Goal: Navigation & Orientation: Find specific page/section

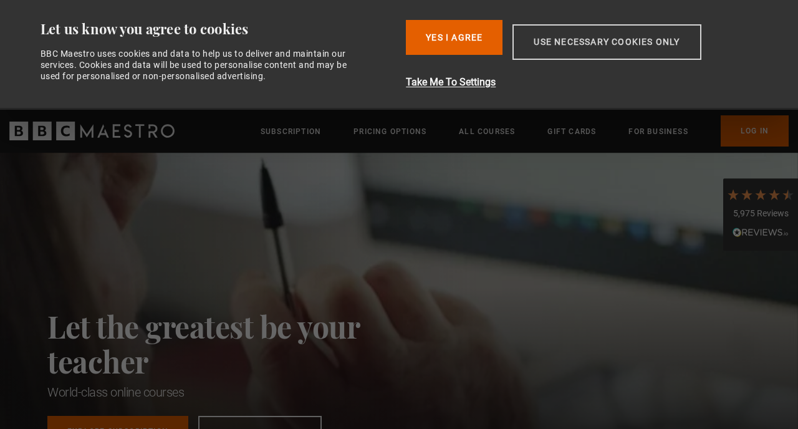
drag, startPoint x: 466, startPoint y: 54, endPoint x: 590, endPoint y: 59, distance: 124.7
click at [590, 59] on div "Yes I Agree Take Me To Settings Allow selection Use necessary cookies only" at bounding box center [589, 55] width 366 height 70
click at [604, 42] on button "Use necessary cookies only" at bounding box center [606, 42] width 188 height 36
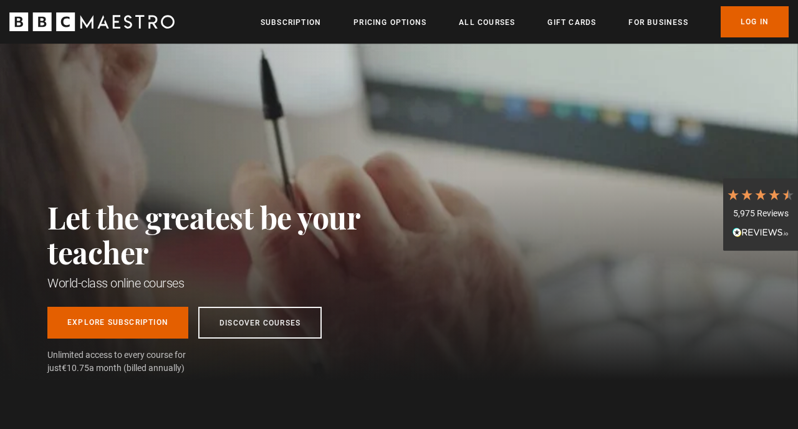
scroll to position [0, 161]
click at [508, 24] on link "All Courses" at bounding box center [487, 22] width 56 height 12
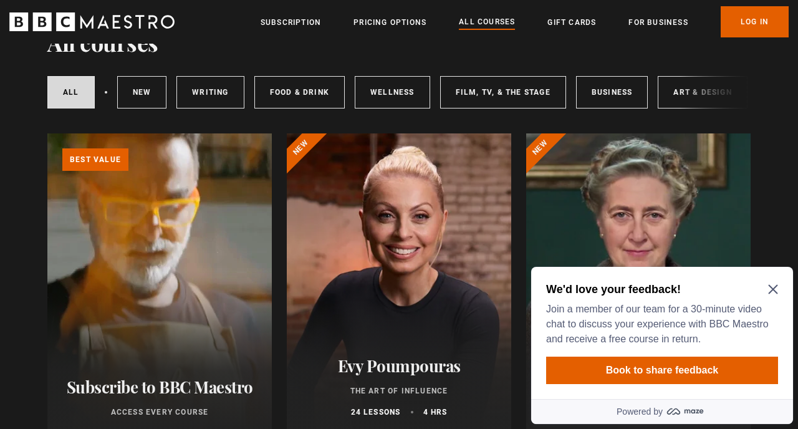
scroll to position [134, 0]
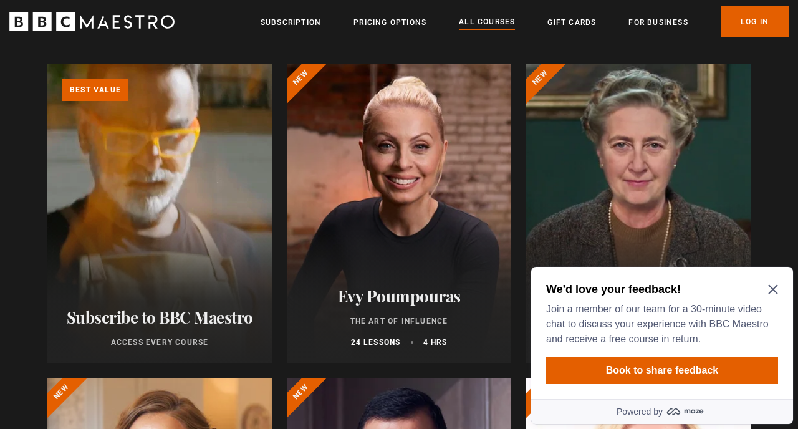
click at [768, 286] on icon "Close Maze Prompt" at bounding box center [773, 289] width 10 height 10
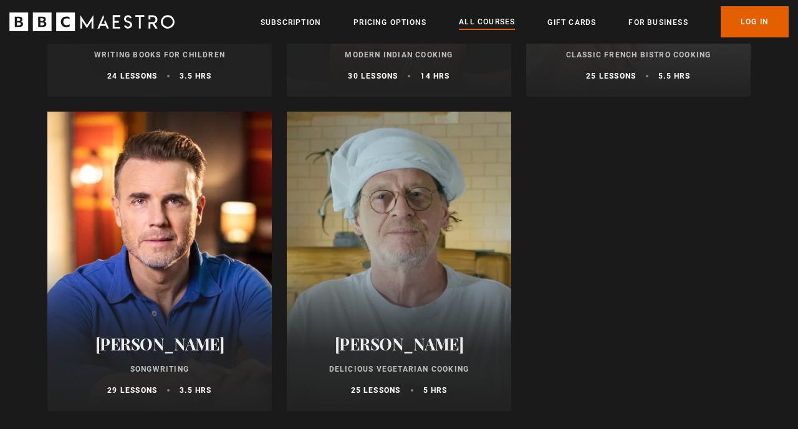
scroll to position [4799, 0]
